Goal: Find specific page/section: Find specific page/section

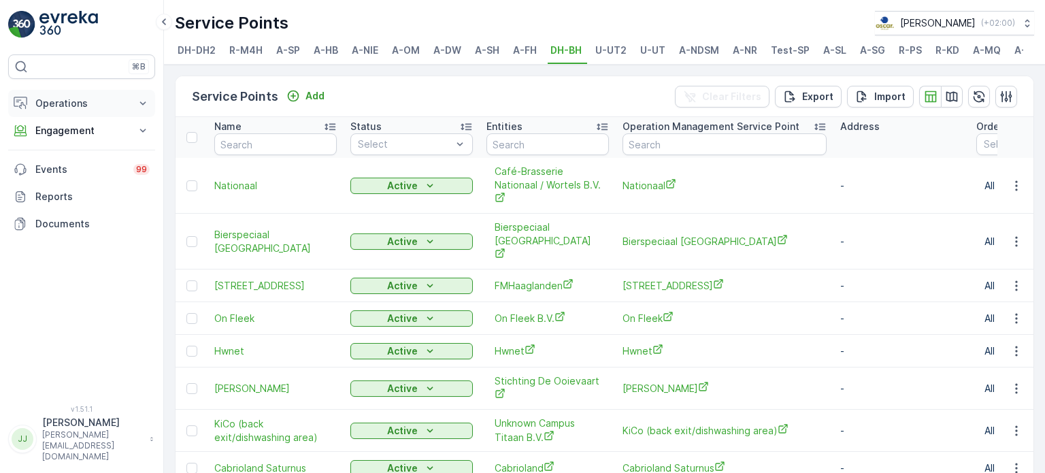
click at [82, 103] on p "Operations" at bounding box center [81, 104] width 93 height 14
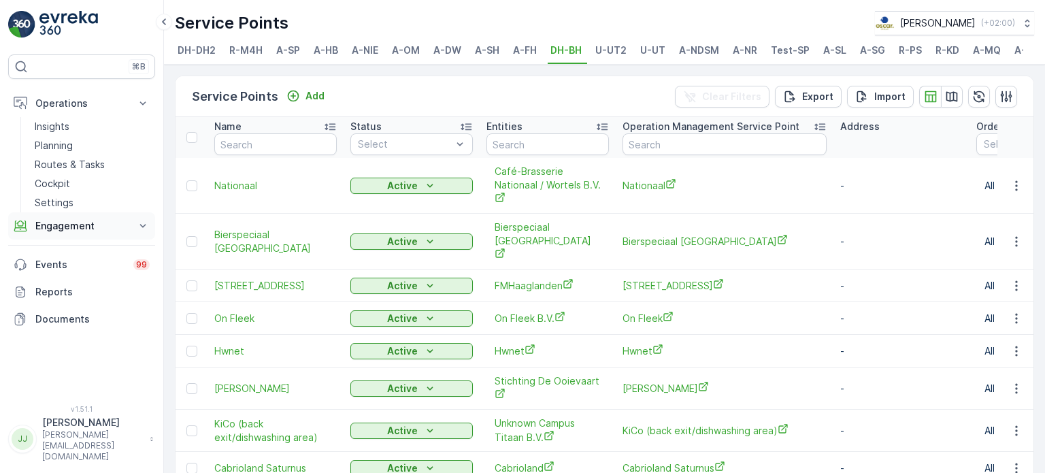
click at [87, 223] on p "Engagement" at bounding box center [81, 226] width 93 height 14
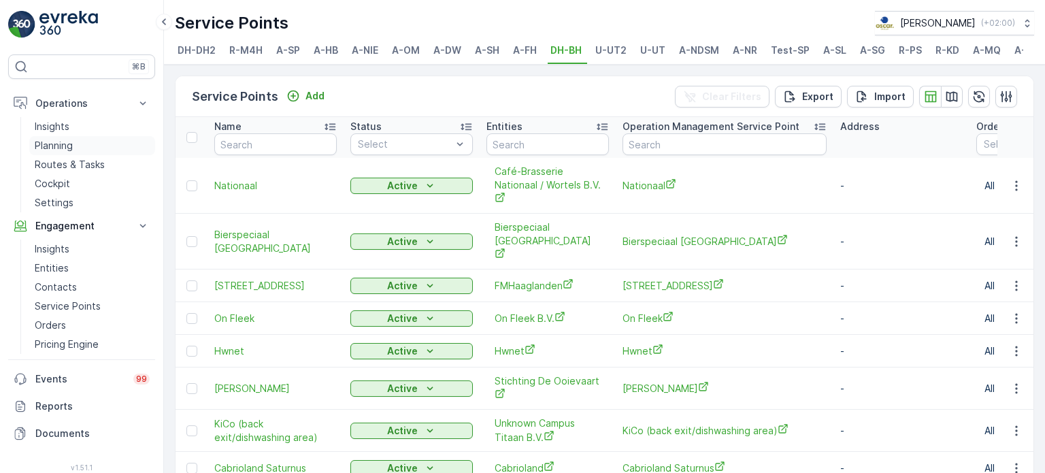
click at [63, 143] on p "Planning" at bounding box center [54, 146] width 38 height 14
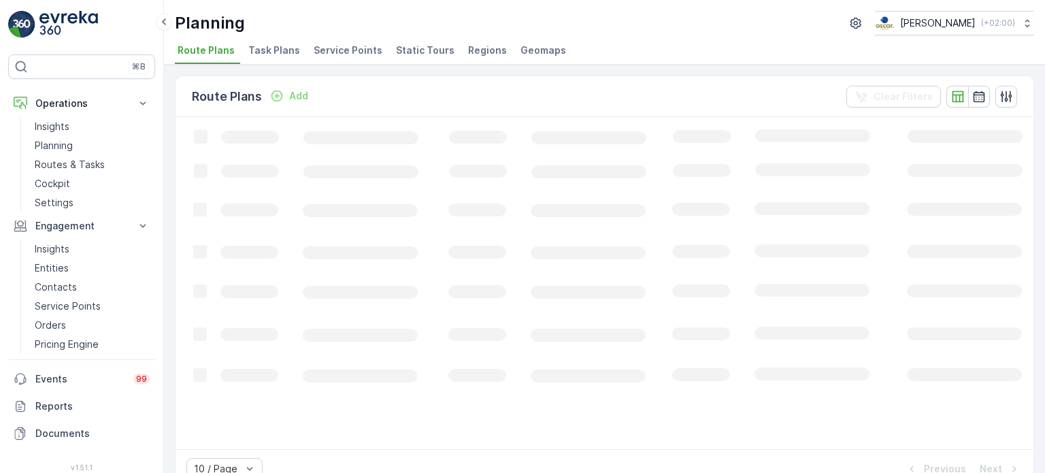
click at [354, 50] on span "Service Points" at bounding box center [348, 51] width 69 height 14
